Goal: Task Accomplishment & Management: Use online tool/utility

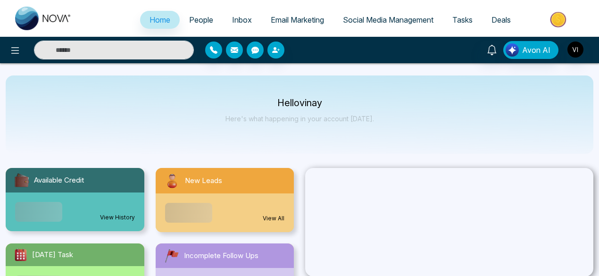
select select "*"
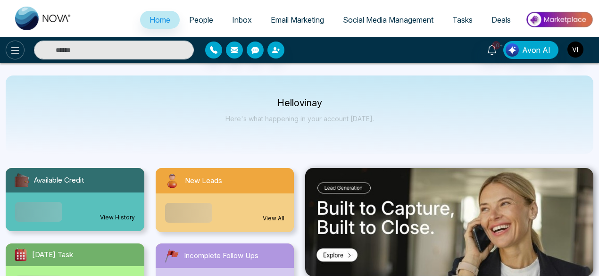
click at [13, 50] on icon at bounding box center [14, 50] width 11 height 11
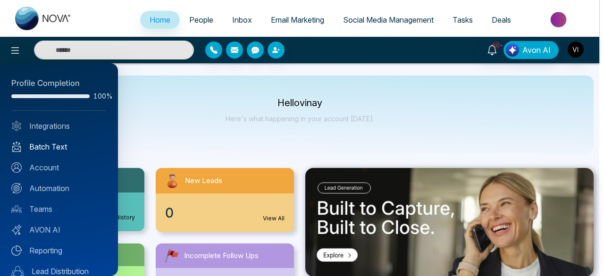
click at [51, 144] on link "Batch Text" at bounding box center [58, 146] width 95 height 11
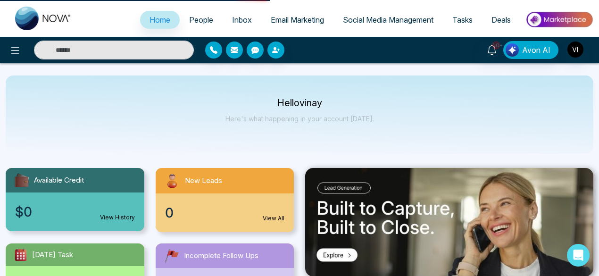
click at [288, 20] on span "Email Marketing" at bounding box center [297, 19] width 53 height 9
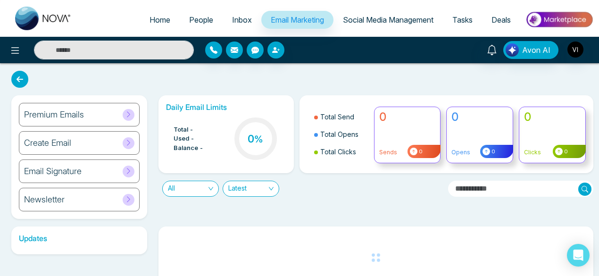
click at [127, 112] on icon at bounding box center [128, 114] width 7 height 7
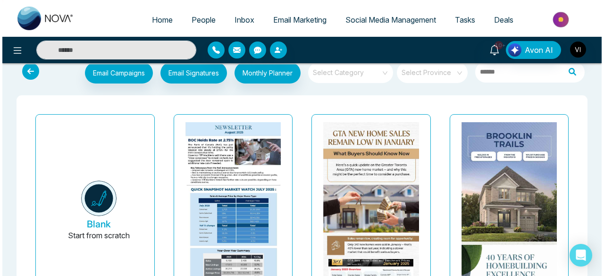
scroll to position [14, 0]
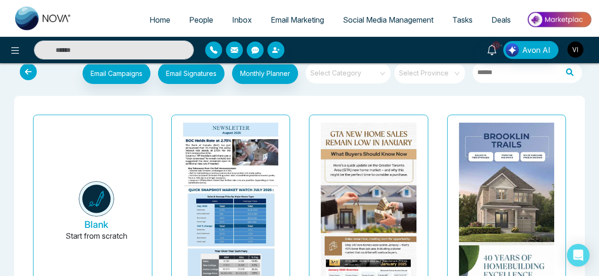
click at [494, 226] on div at bounding box center [507, 209] width 96 height 172
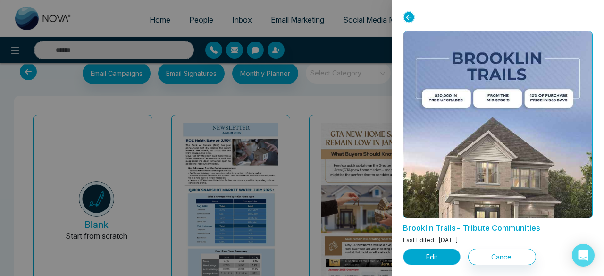
click at [445, 255] on button "Edit" at bounding box center [432, 257] width 58 height 17
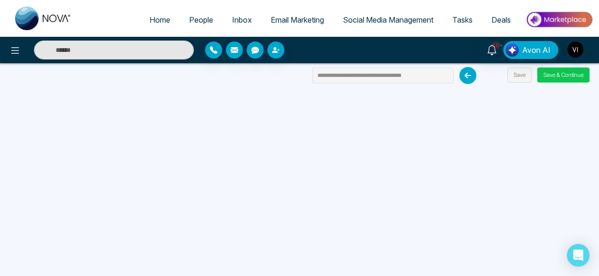
click at [562, 77] on button "Save & Continue" at bounding box center [564, 74] width 52 height 15
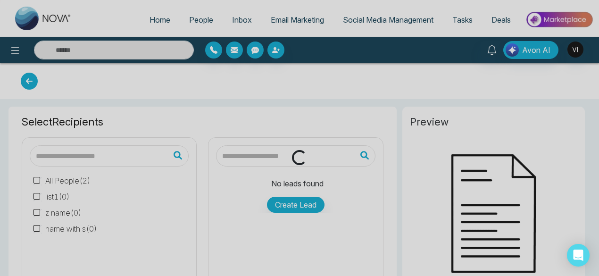
type input "**********"
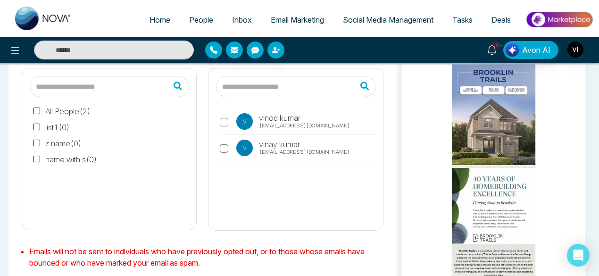
scroll to position [74, 0]
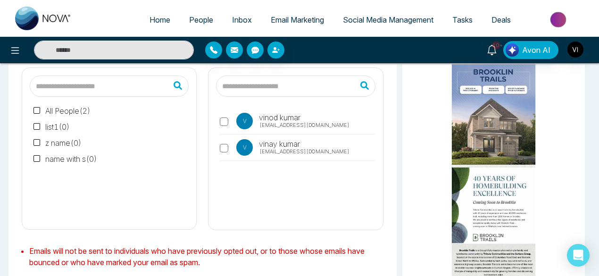
click at [130, 78] on input "text" at bounding box center [109, 86] width 159 height 21
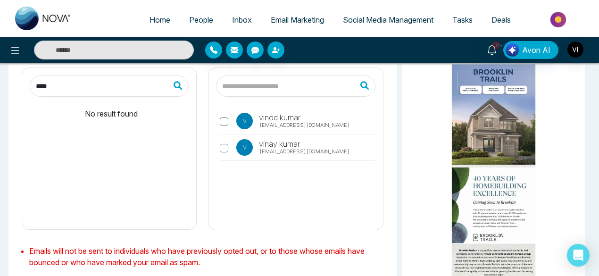
type input "****"
